Goal: Navigation & Orientation: Find specific page/section

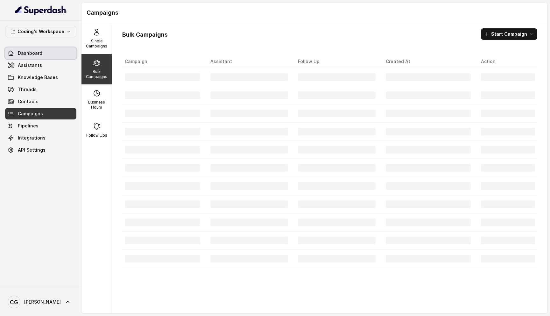
click at [44, 54] on link "Dashboard" at bounding box center [40, 52] width 71 height 11
